Goal: Check status: Check status

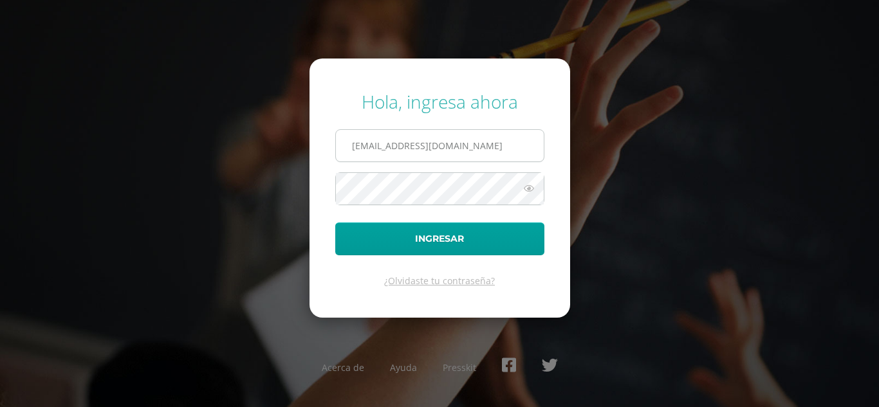
type input "20190062@ps.gt"
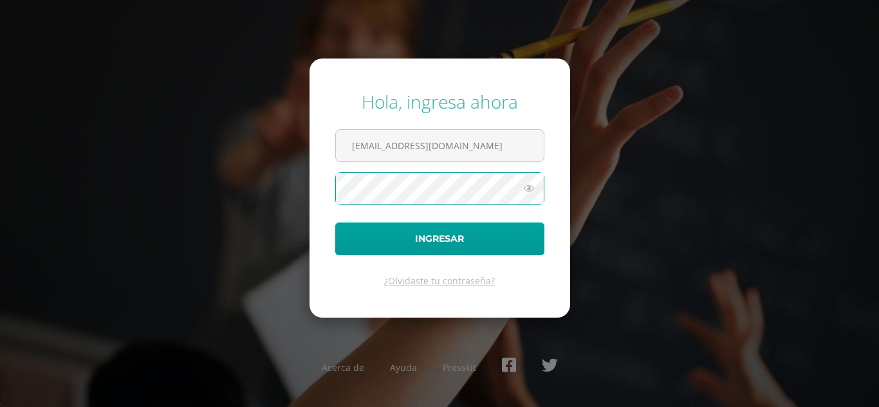
click at [335, 223] on button "Ingresar" at bounding box center [439, 239] width 209 height 33
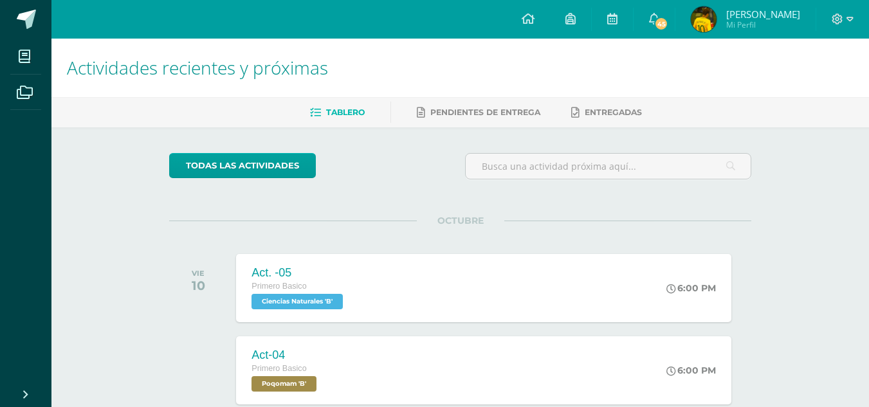
click at [717, 25] on img at bounding box center [704, 19] width 26 height 26
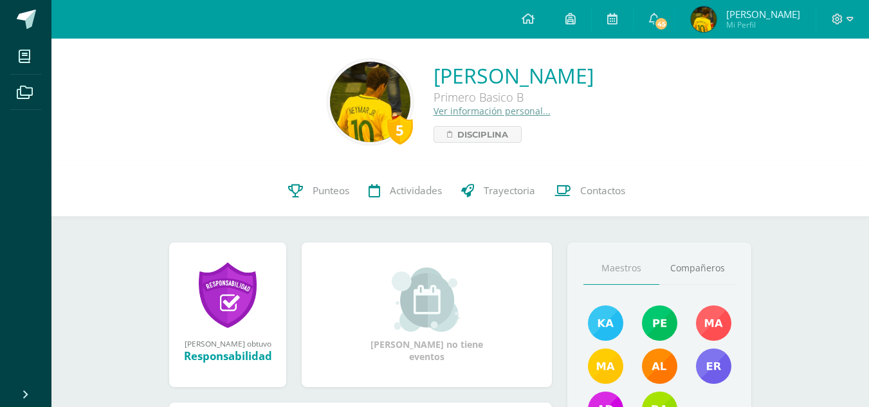
click at [717, 25] on img at bounding box center [704, 19] width 26 height 26
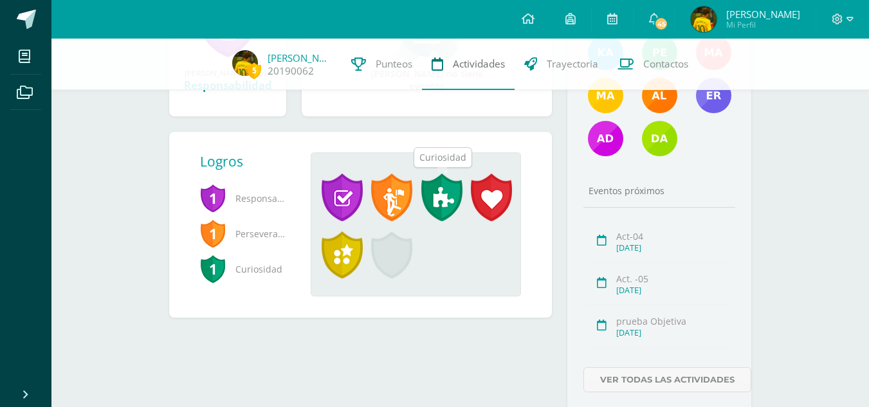
scroll to position [290, 0]
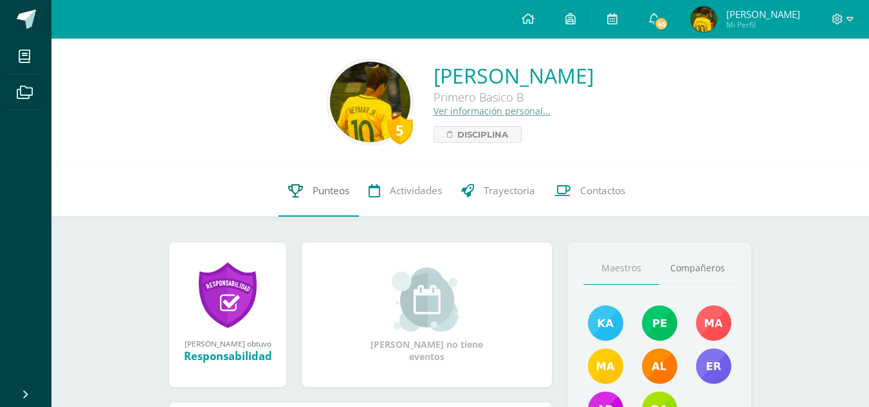
click at [332, 190] on span "Punteos" at bounding box center [331, 191] width 37 height 14
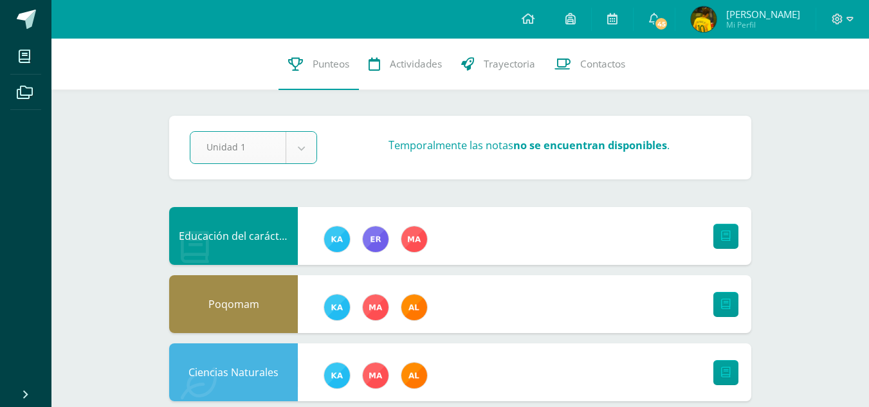
select select "Unidad 1"
click at [836, 17] on icon at bounding box center [838, 20] width 12 height 12
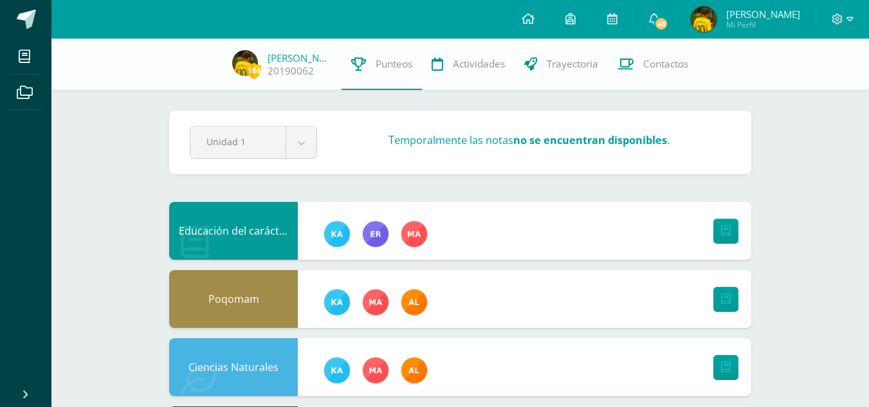
click at [830, 23] on div at bounding box center [842, 19] width 53 height 39
click at [838, 23] on icon at bounding box center [838, 20] width 12 height 12
click at [819, 87] on span "Cerrar sesión" at bounding box center [809, 87] width 58 height 12
